Goal: Book appointment/travel/reservation

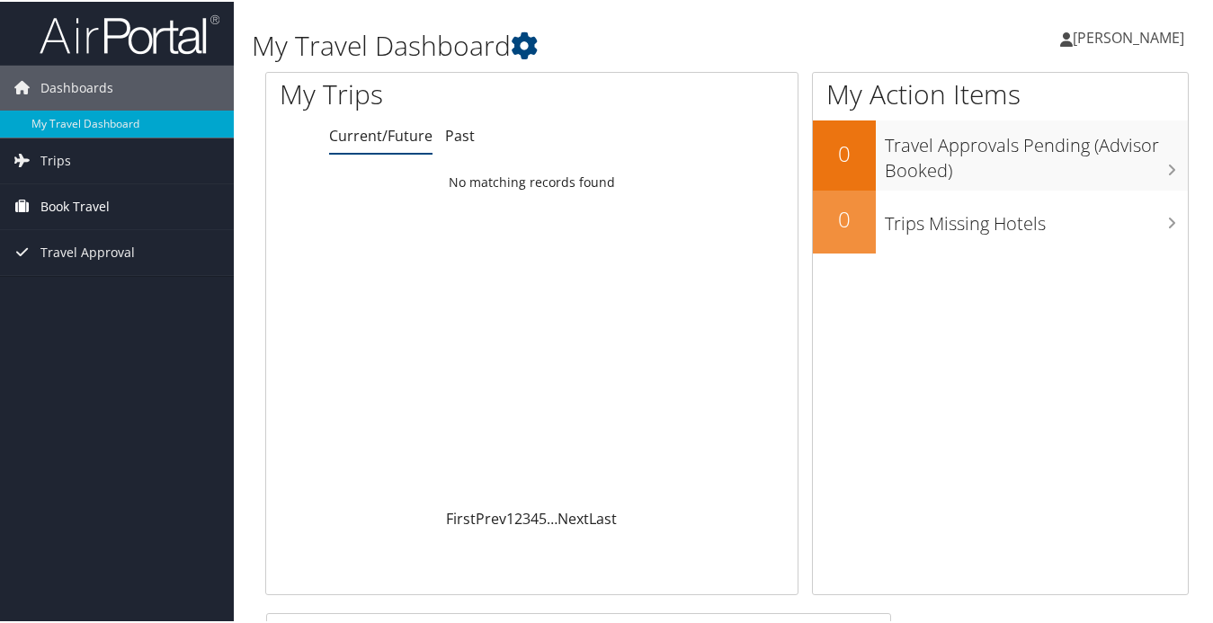
click at [97, 203] on span "Book Travel" at bounding box center [74, 205] width 69 height 45
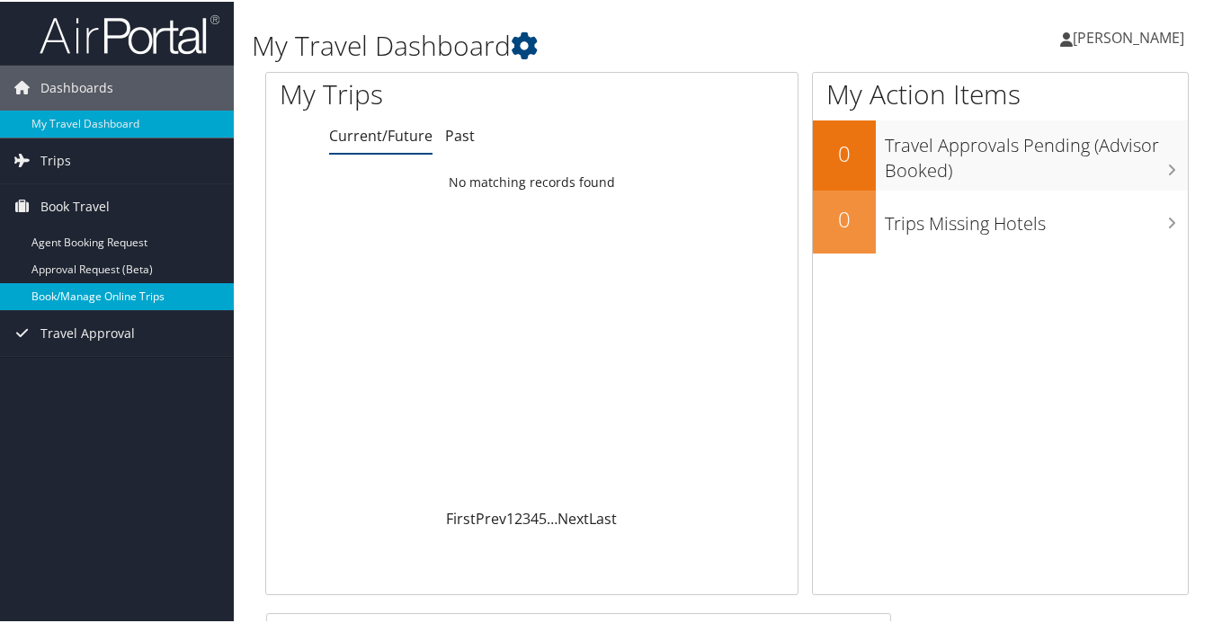
click at [90, 300] on link "Book/Manage Online Trips" at bounding box center [117, 295] width 234 height 27
